Goal: Task Accomplishment & Management: Use online tool/utility

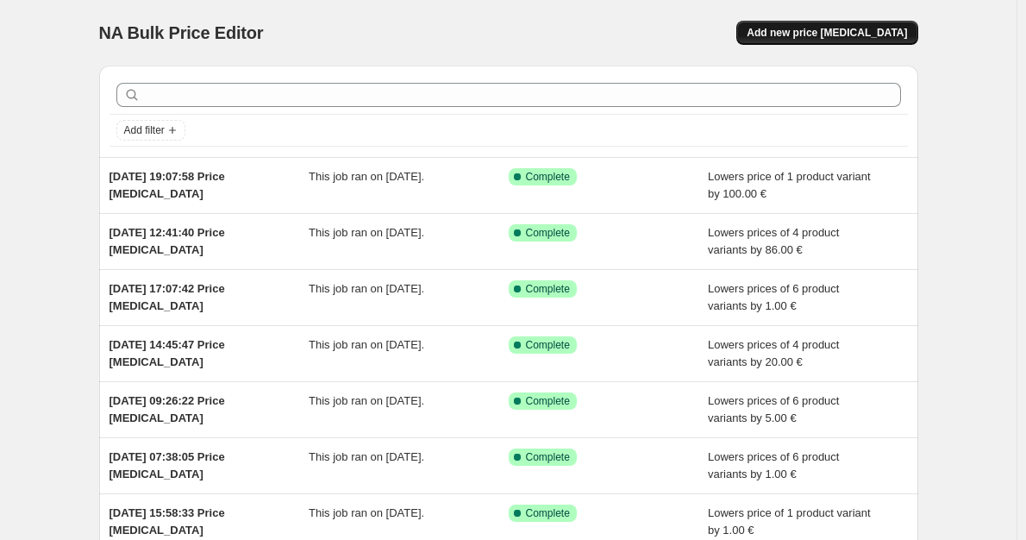
click at [834, 25] on button "Add new price [MEDICAL_DATA]" at bounding box center [827, 33] width 181 height 24
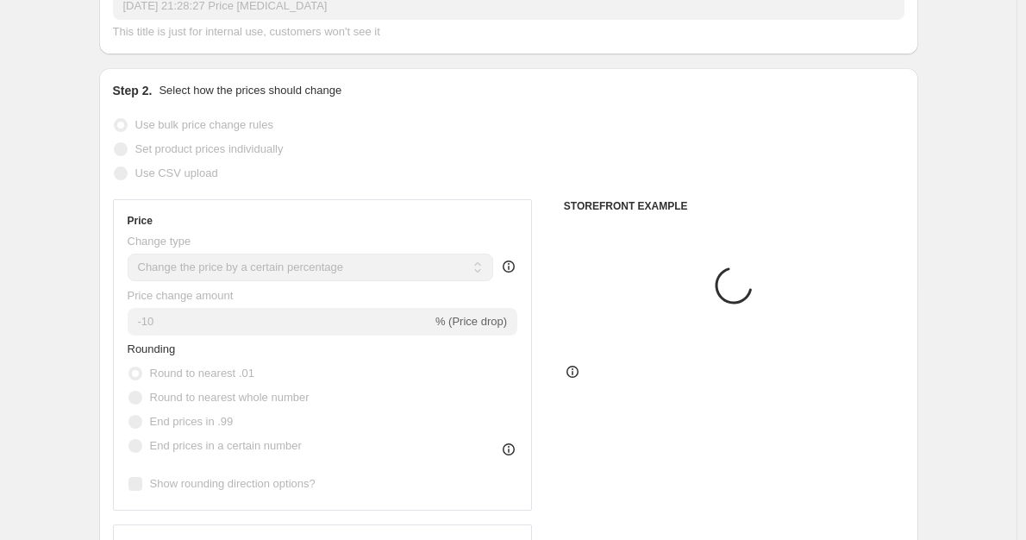
scroll to position [172, 0]
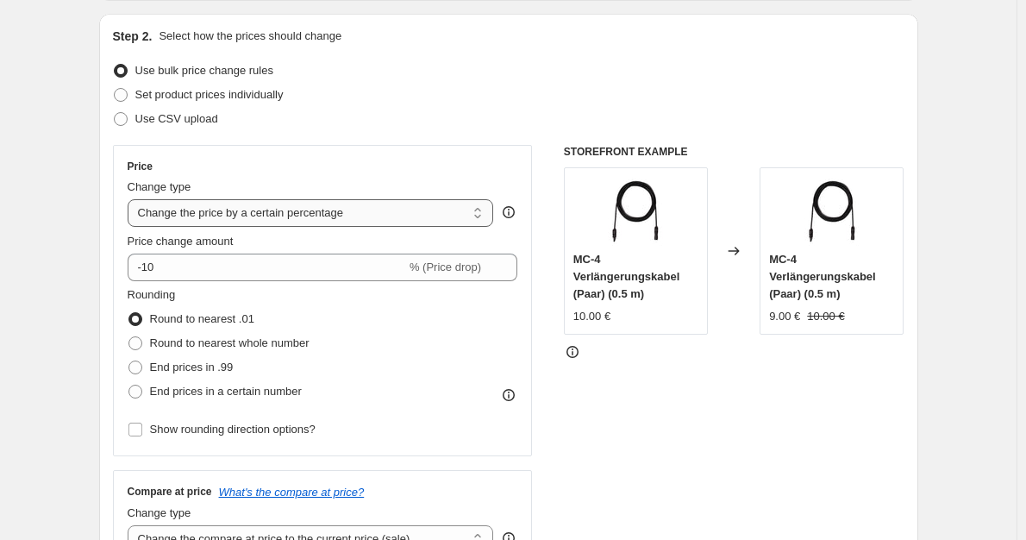
click at [343, 223] on select "Change the price to a certain amount Change the price by a certain amount Chang…" at bounding box center [311, 213] width 367 height 28
select select "by"
click at [131, 199] on select "Change the price to a certain amount Change the price by a certain amount Chang…" at bounding box center [311, 213] width 367 height 28
type input "-10.00"
click at [190, 347] on span "Round to nearest whole number" at bounding box center [230, 342] width 160 height 13
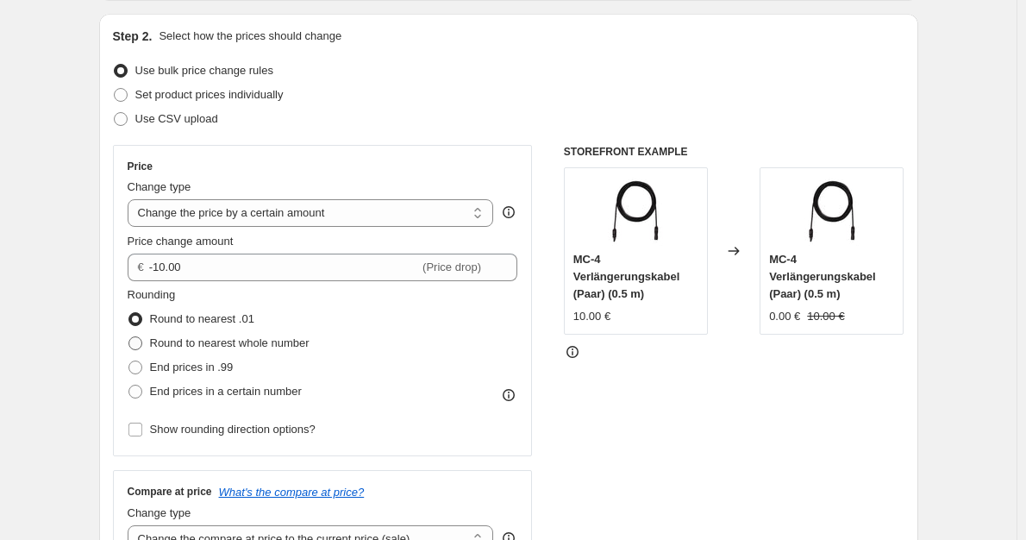
click at [129, 337] on input "Round to nearest whole number" at bounding box center [129, 336] width 1 height 1
radio input "true"
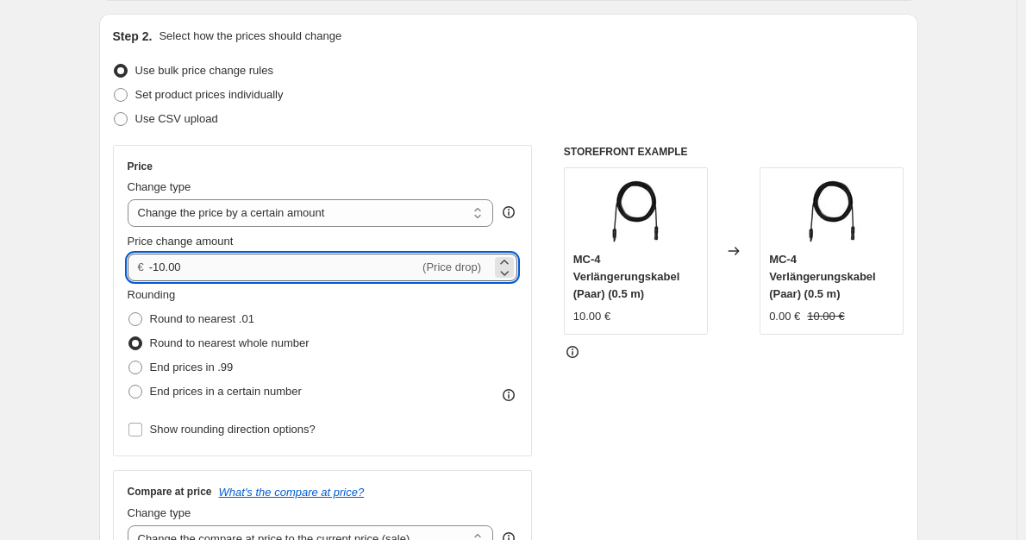
drag, startPoint x: 189, startPoint y: 267, endPoint x: 153, endPoint y: 267, distance: 36.2
click at [153, 267] on input "-10.00" at bounding box center [284, 268] width 270 height 28
type input "150.00"
click at [677, 419] on div "STOREFRONT EXAMPLE MC-4 Verlängerungskabel (Paar) (0.5 m) 10.00 € Changed to MC…" at bounding box center [734, 356] width 341 height 423
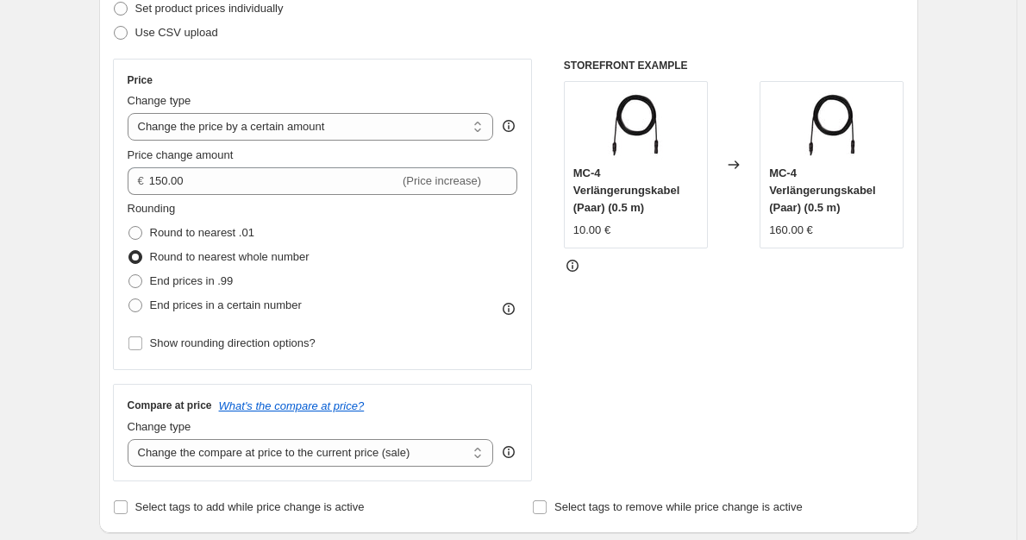
scroll to position [345, 0]
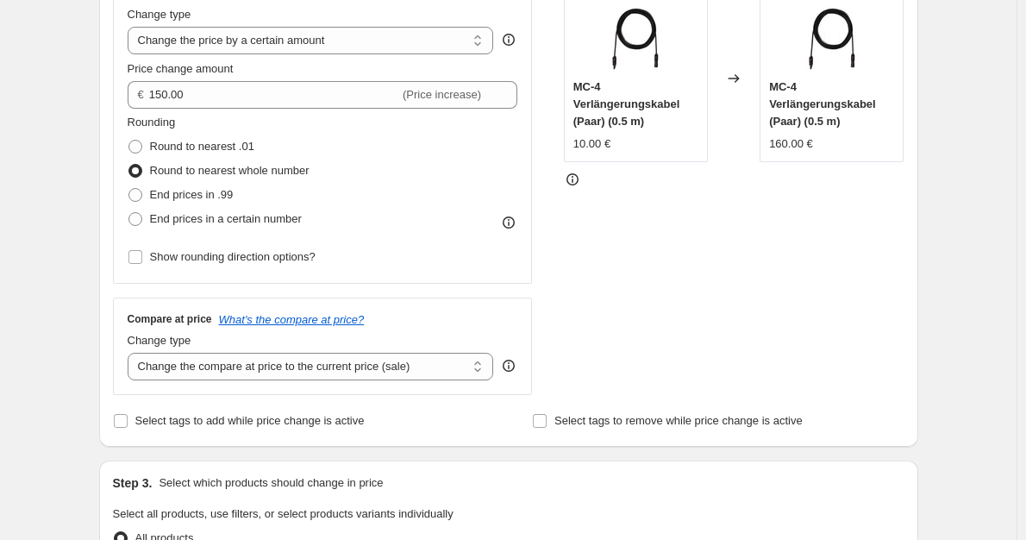
click at [408, 384] on div "Compare at price What's the compare at price? Change type Change the compare at…" at bounding box center [323, 346] width 420 height 97
drag, startPoint x: 410, startPoint y: 369, endPoint x: 381, endPoint y: 392, distance: 36.8
click at [410, 369] on select "Change the compare at price to the current price (sale) Change the compare at p…" at bounding box center [311, 367] width 367 height 28
select select "no_change"
click at [131, 354] on select "Change the compare at price to the current price (sale) Change the compare at p…" at bounding box center [311, 367] width 367 height 28
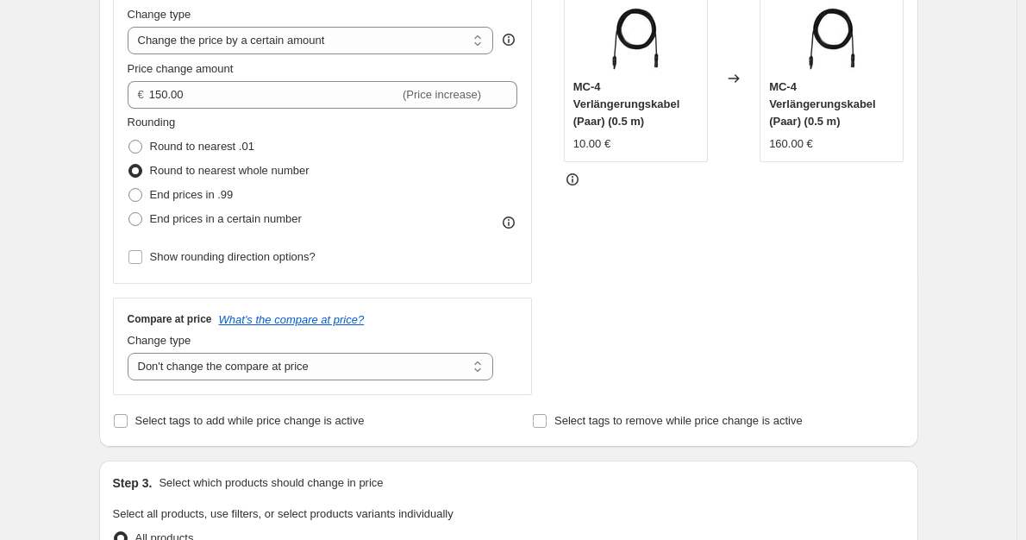
click at [775, 334] on div "STOREFRONT EXAMPLE MC-4 Verlängerungskabel (Paar) (0.5 m) 10.00 € Changed to MC…" at bounding box center [734, 183] width 341 height 423
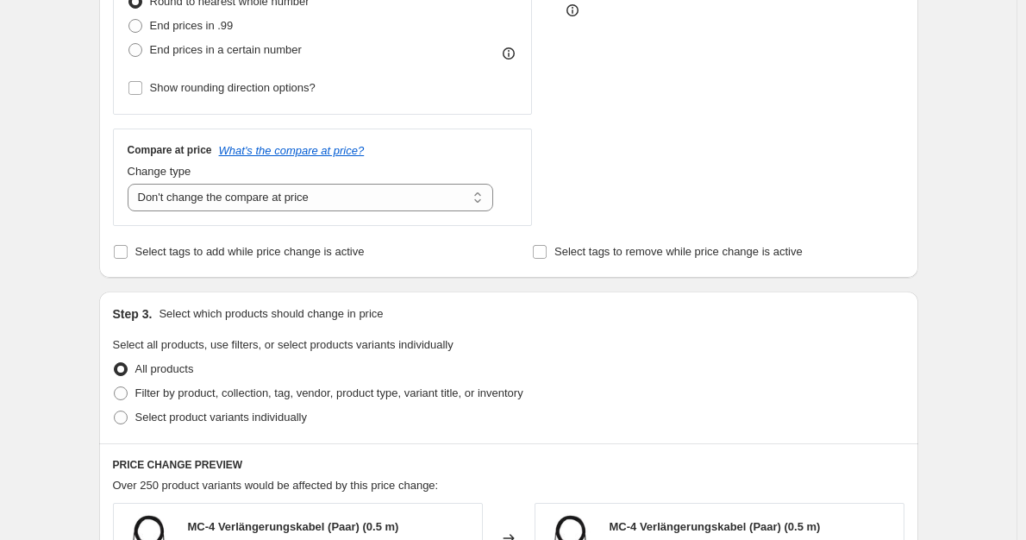
scroll to position [604, 0]
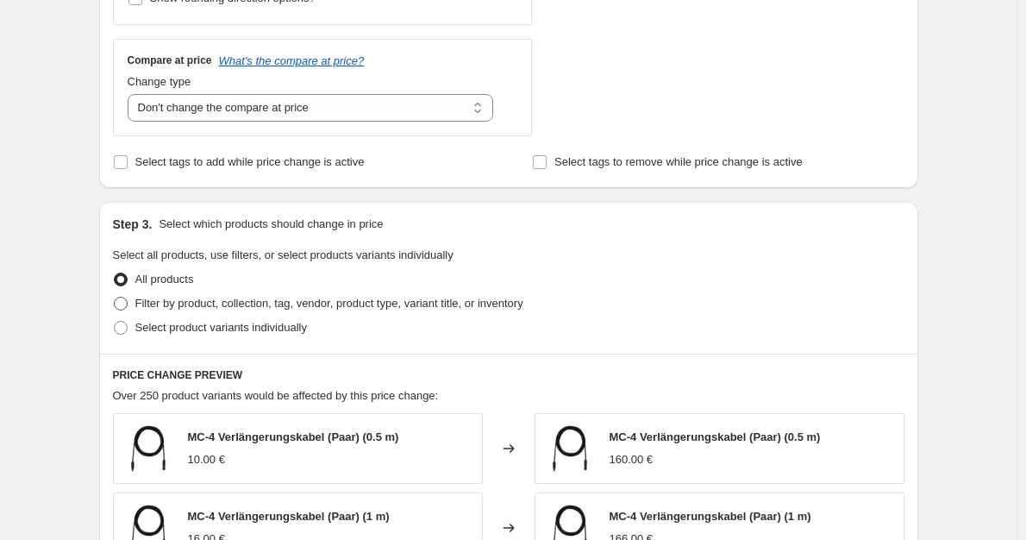
click at [391, 312] on span "Filter by product, collection, tag, vendor, product type, variant title, or inv…" at bounding box center [329, 303] width 388 height 17
click at [115, 298] on input "Filter by product, collection, tag, vendor, product type, variant title, or inv…" at bounding box center [114, 297] width 1 height 1
radio input "true"
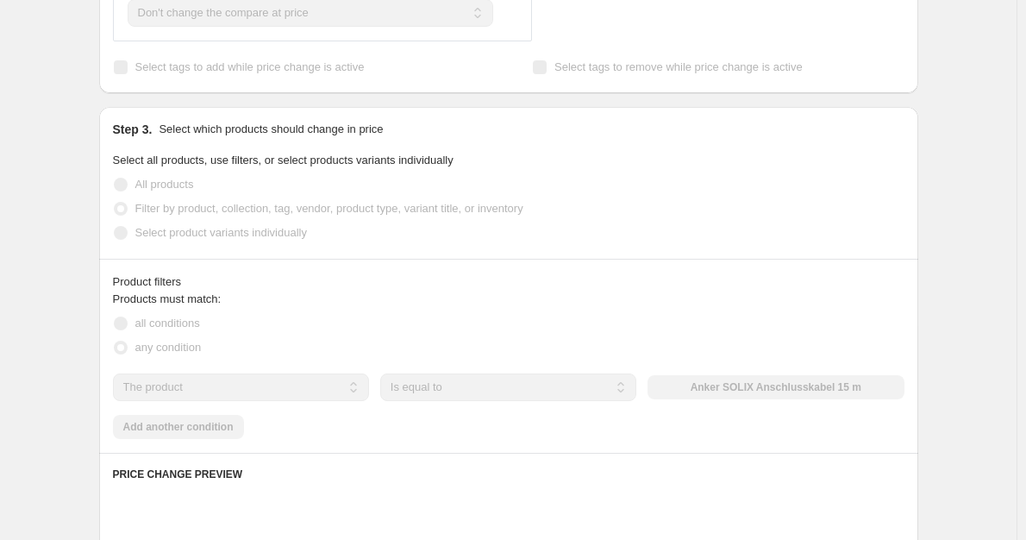
scroll to position [862, 0]
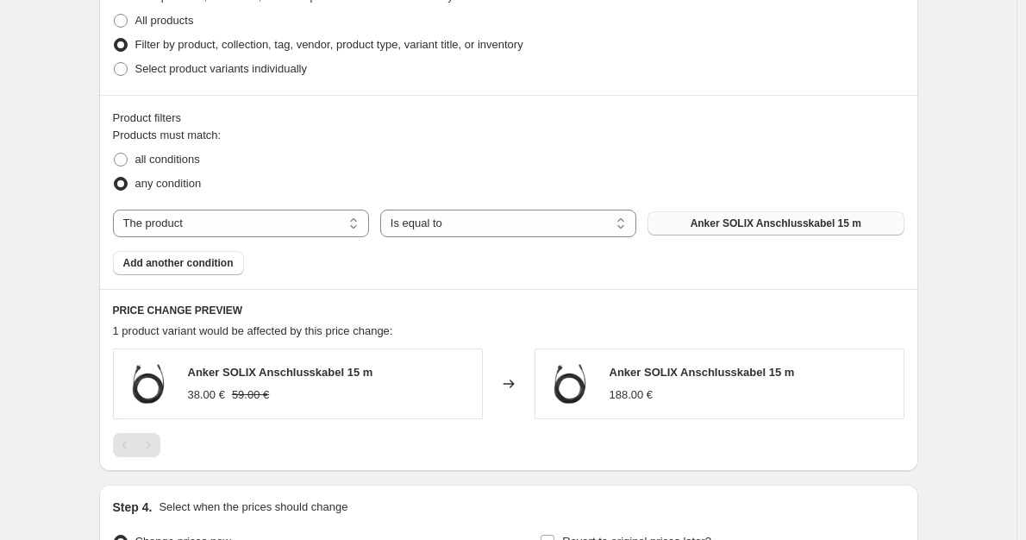
click at [747, 235] on button "Anker SOLIX Anschlusskabel 15 m" at bounding box center [776, 223] width 256 height 24
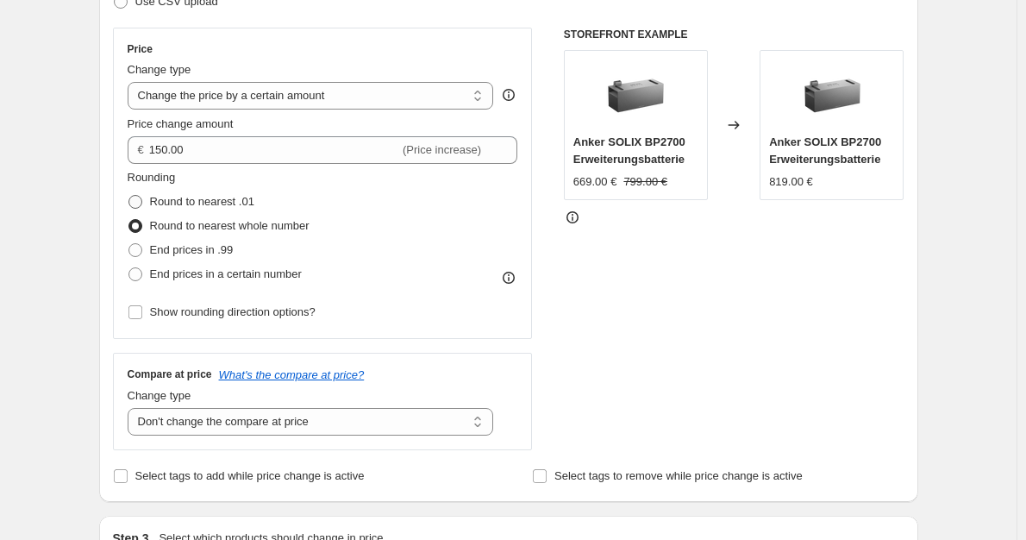
scroll to position [285, 0]
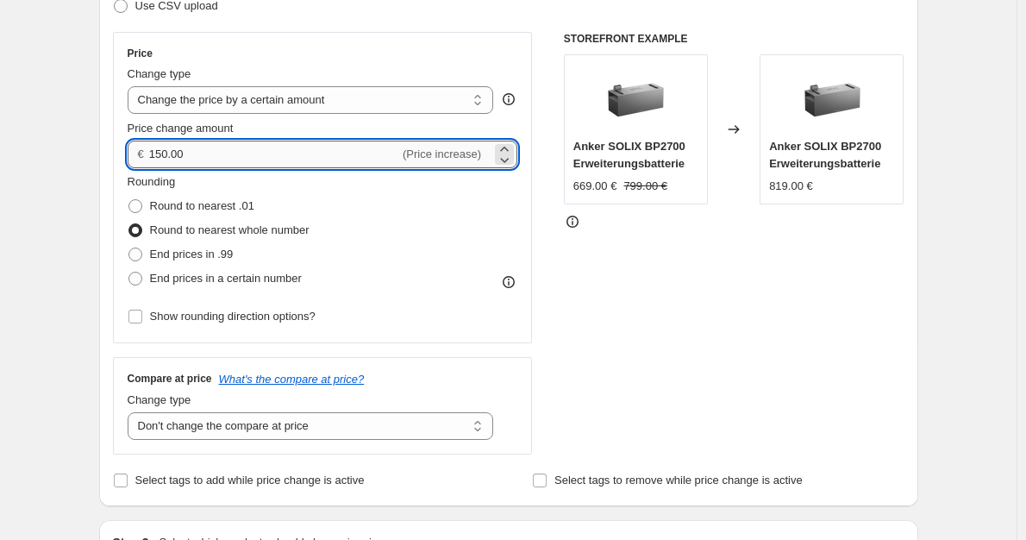
drag, startPoint x: 164, startPoint y: 158, endPoint x: 233, endPoint y: 165, distance: 69.3
click at [160, 154] on input "150.00" at bounding box center [274, 155] width 250 height 28
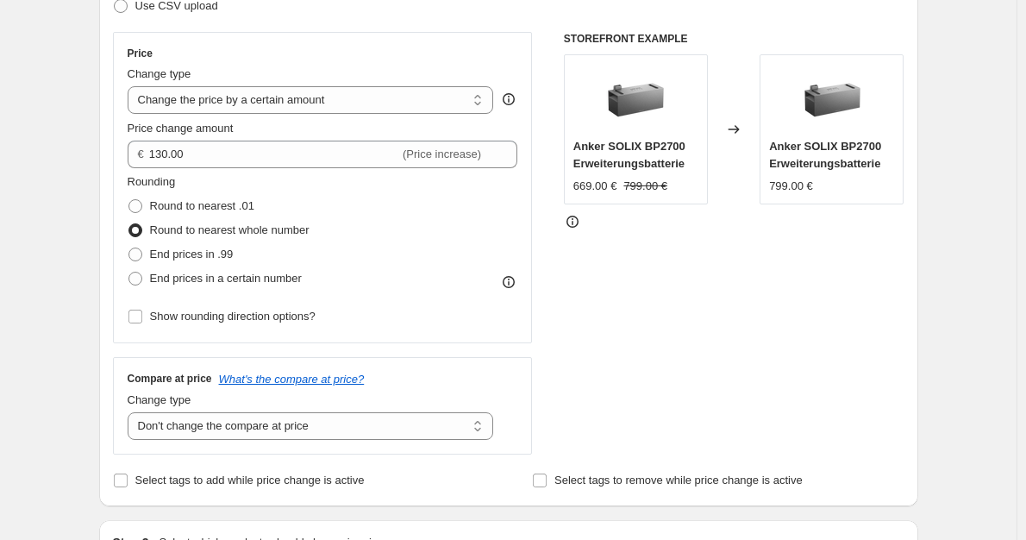
click at [754, 318] on div "STOREFRONT EXAMPLE Anker SOLIX BP2700 Erweiterungsbatterie 669.00 € 799.00 € Ch…" at bounding box center [734, 243] width 341 height 423
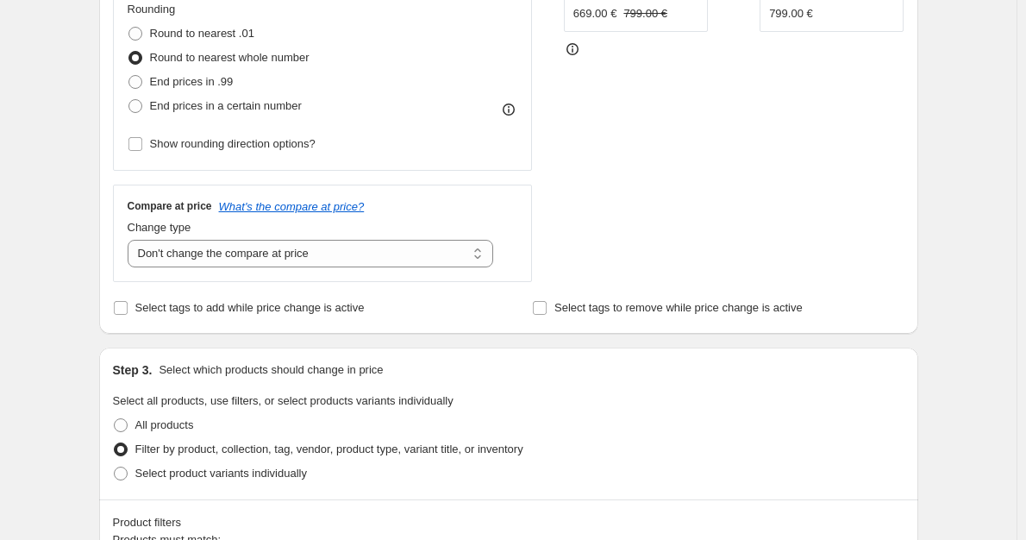
scroll to position [372, 0]
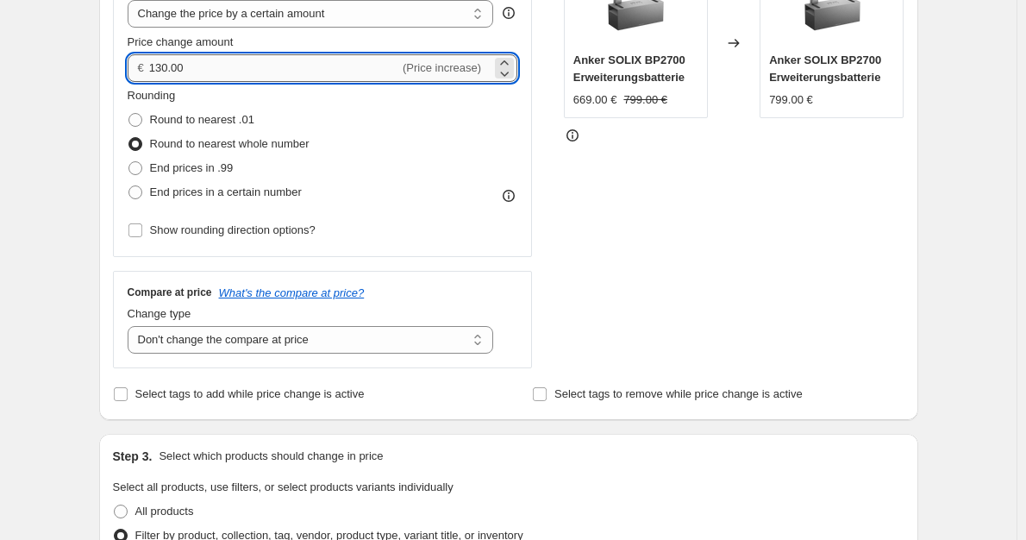
click at [164, 66] on input "130.00" at bounding box center [274, 68] width 250 height 28
type input "100.00"
click at [712, 273] on div "STOREFRONT EXAMPLE Anker SOLIX BP2700 Erweiterungsbatterie 669.00 € 799.00 € Ch…" at bounding box center [734, 157] width 341 height 423
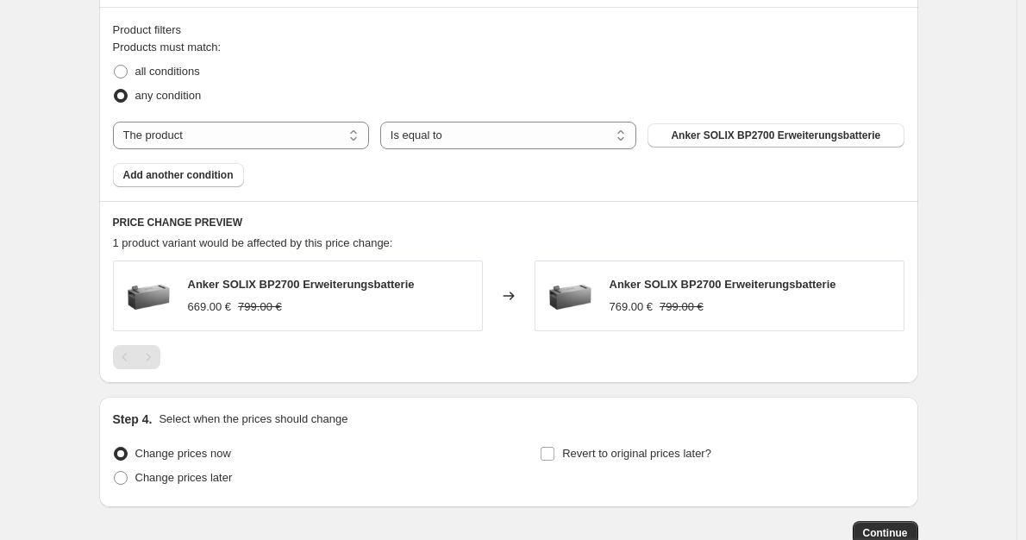
scroll to position [1062, 0]
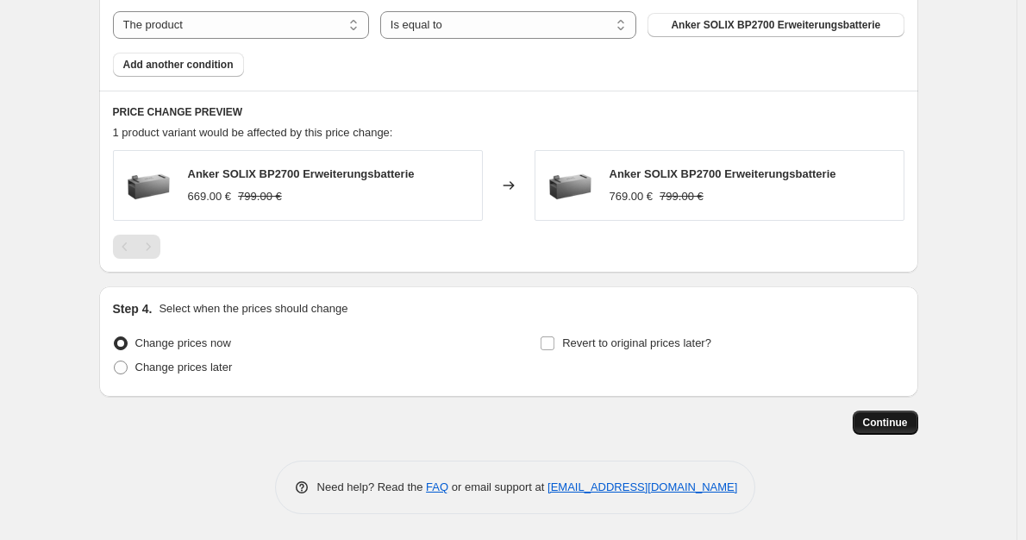
click at [881, 415] on button "Continue" at bounding box center [886, 423] width 66 height 24
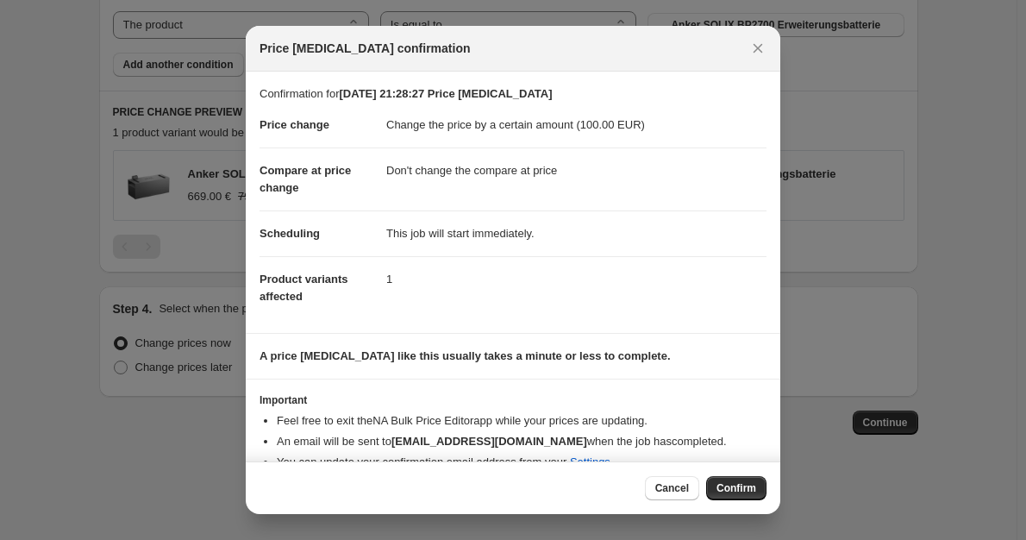
click at [732, 506] on div "Cancel Confirm" at bounding box center [513, 487] width 535 height 53
click at [733, 499] on button "Confirm" at bounding box center [736, 488] width 60 height 24
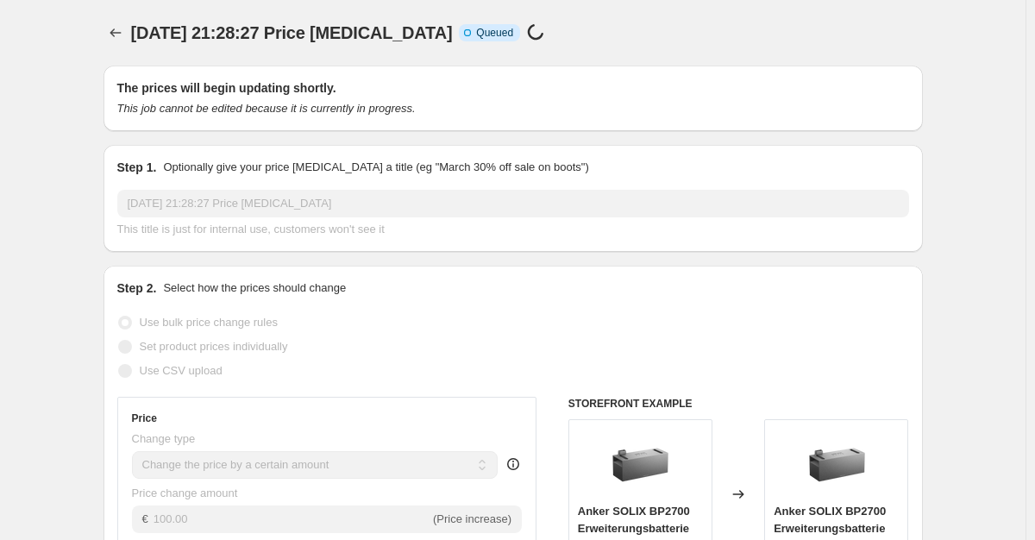
select select "by"
select select "no_change"
